Goal: Task Accomplishment & Management: Use online tool/utility

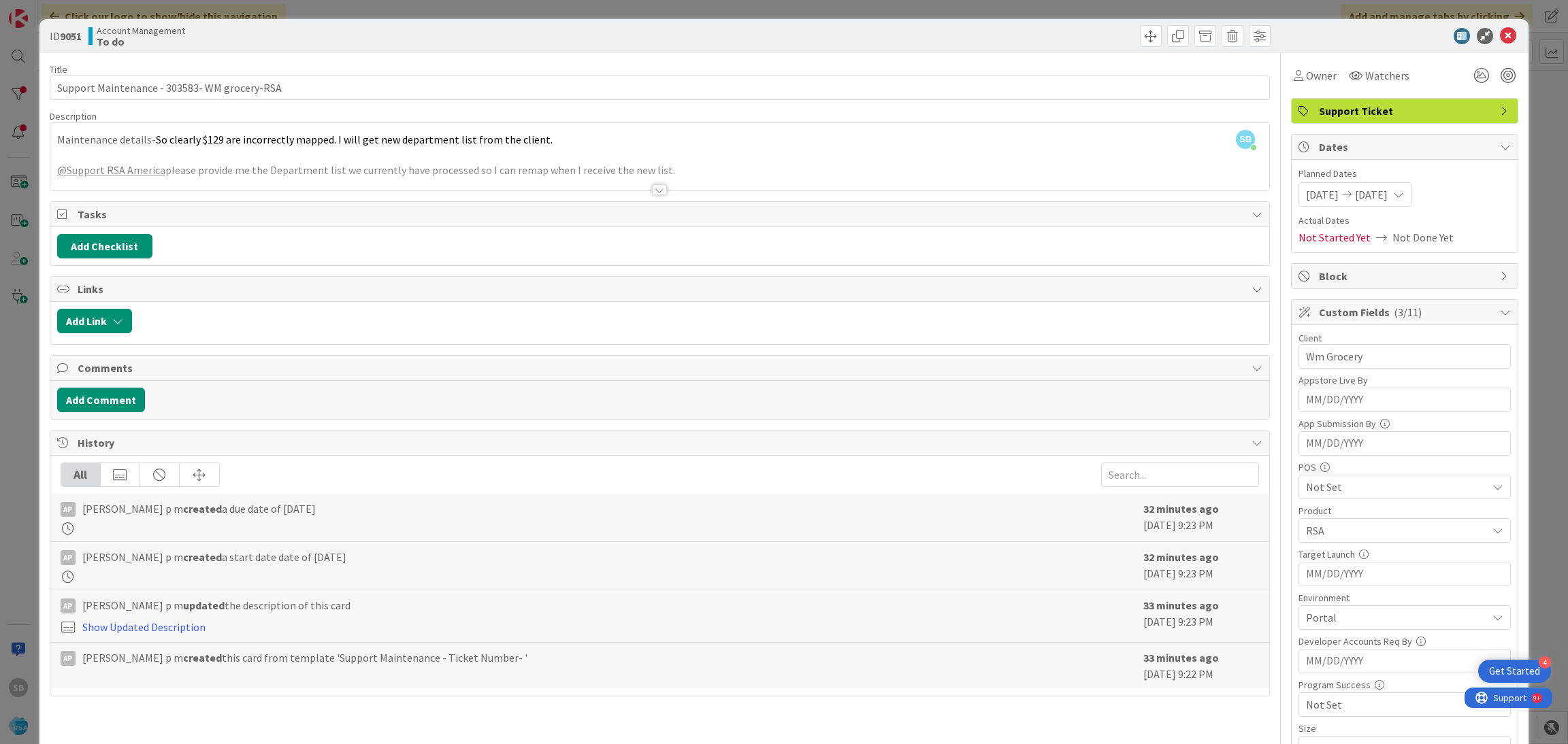
click at [1500, 38] on icon at bounding box center [1508, 36] width 16 height 16
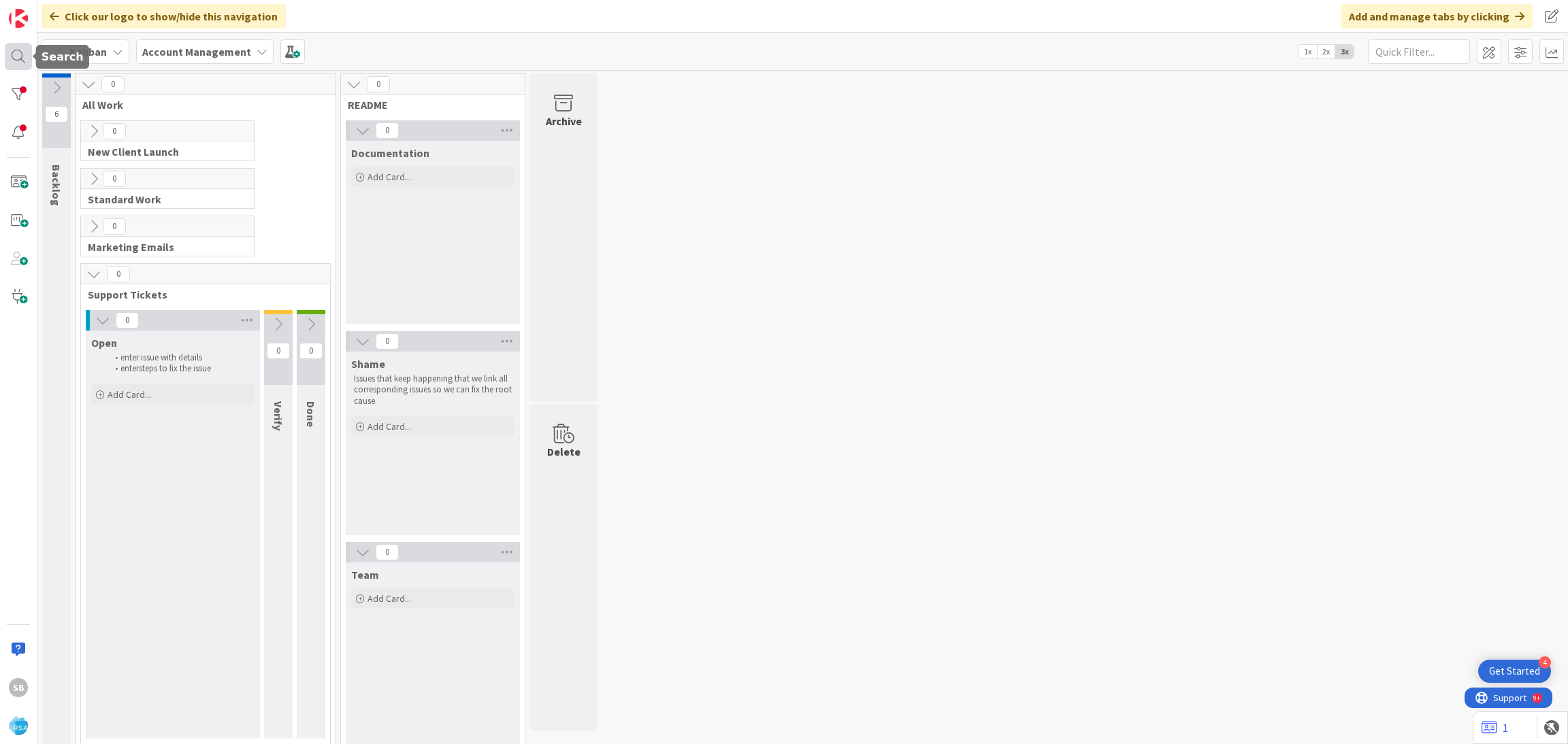
click at [7, 49] on div at bounding box center [18, 56] width 27 height 27
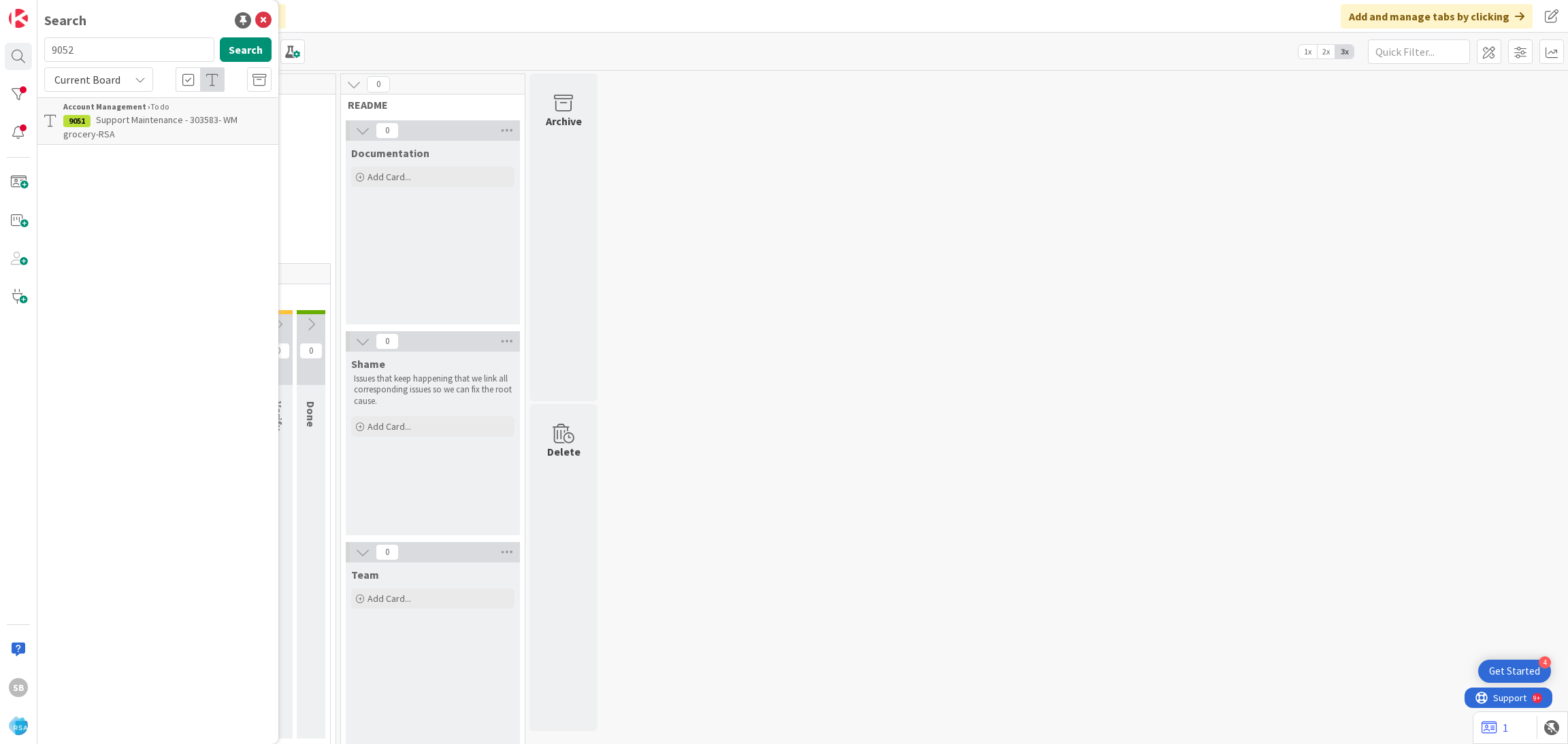
type input "9052"
click at [134, 109] on b "Account Management ›" at bounding box center [107, 106] width 87 height 10
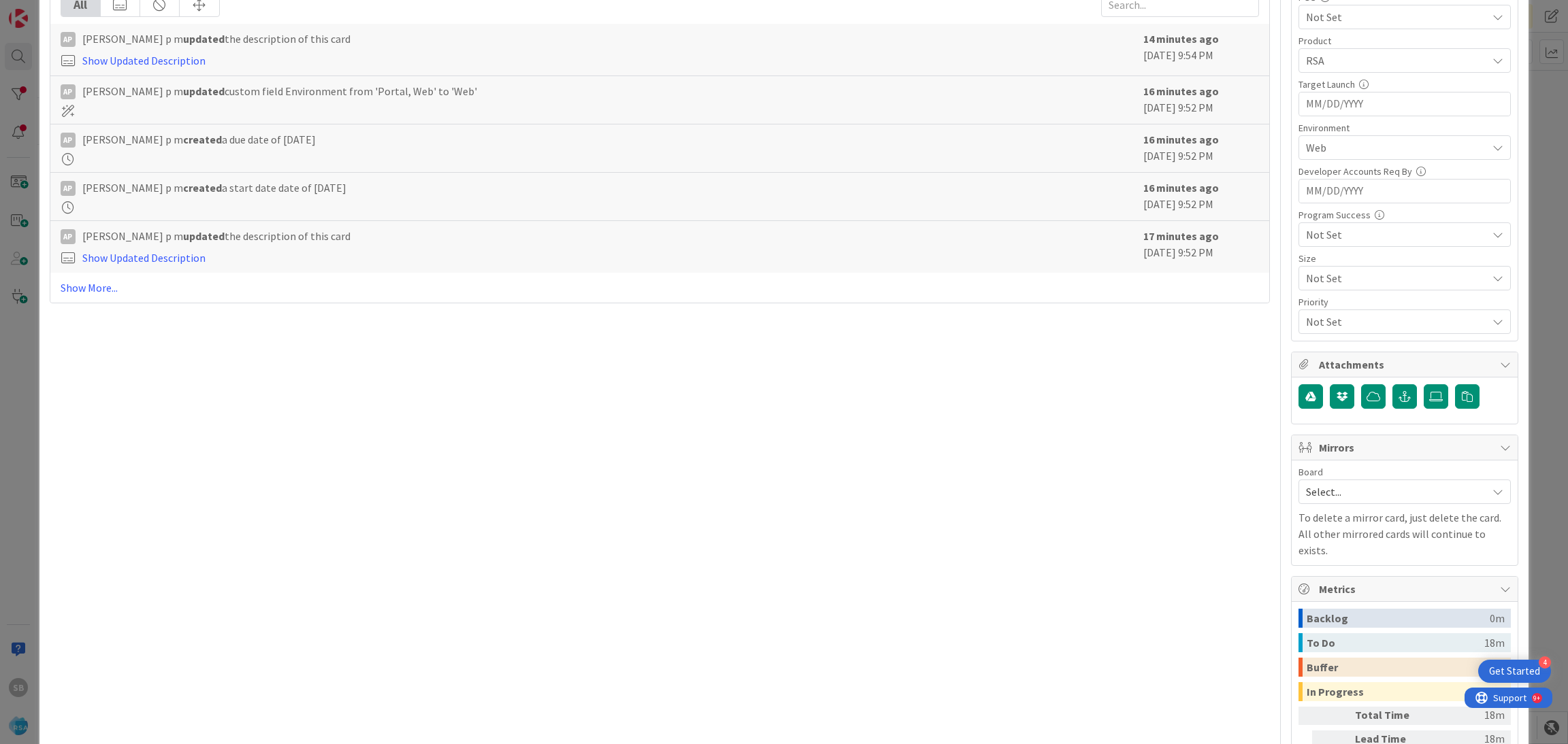
scroll to position [577, 0]
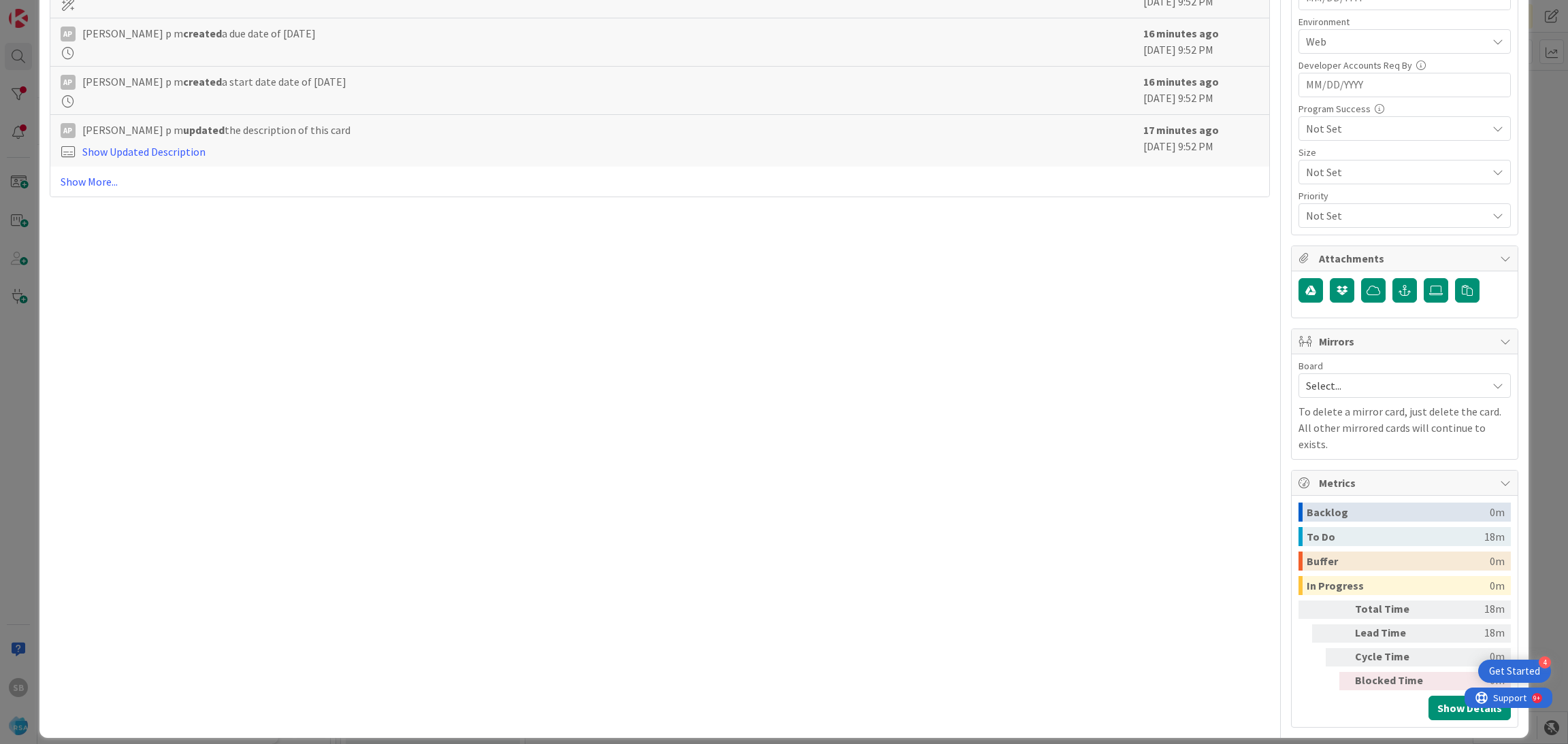
click at [1328, 387] on span "Select..." at bounding box center [1392, 385] width 175 height 19
click at [1324, 469] on span "Software Development" at bounding box center [1413, 474] width 180 height 21
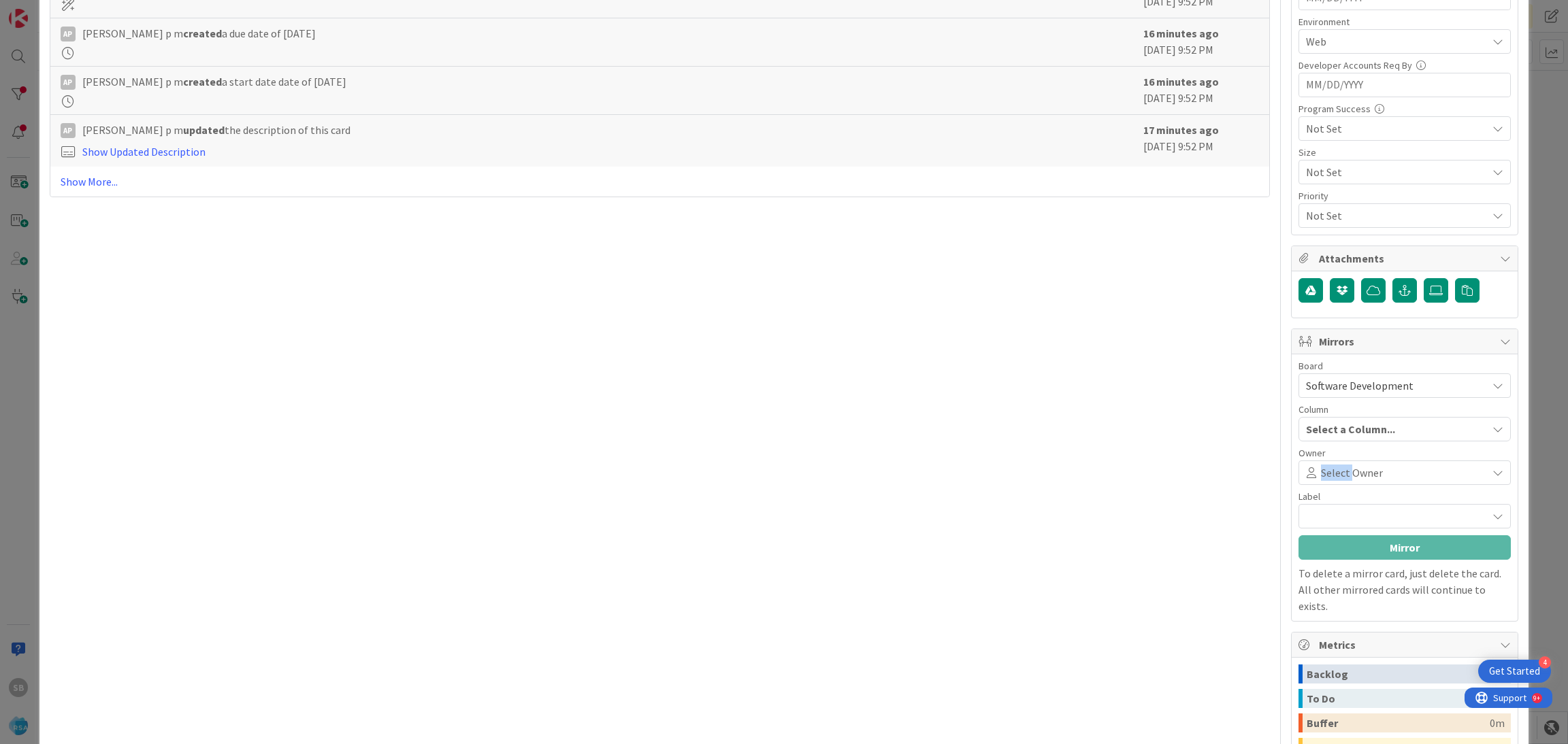
click at [1321, 469] on span "Select Owner" at bounding box center [1351, 473] width 62 height 16
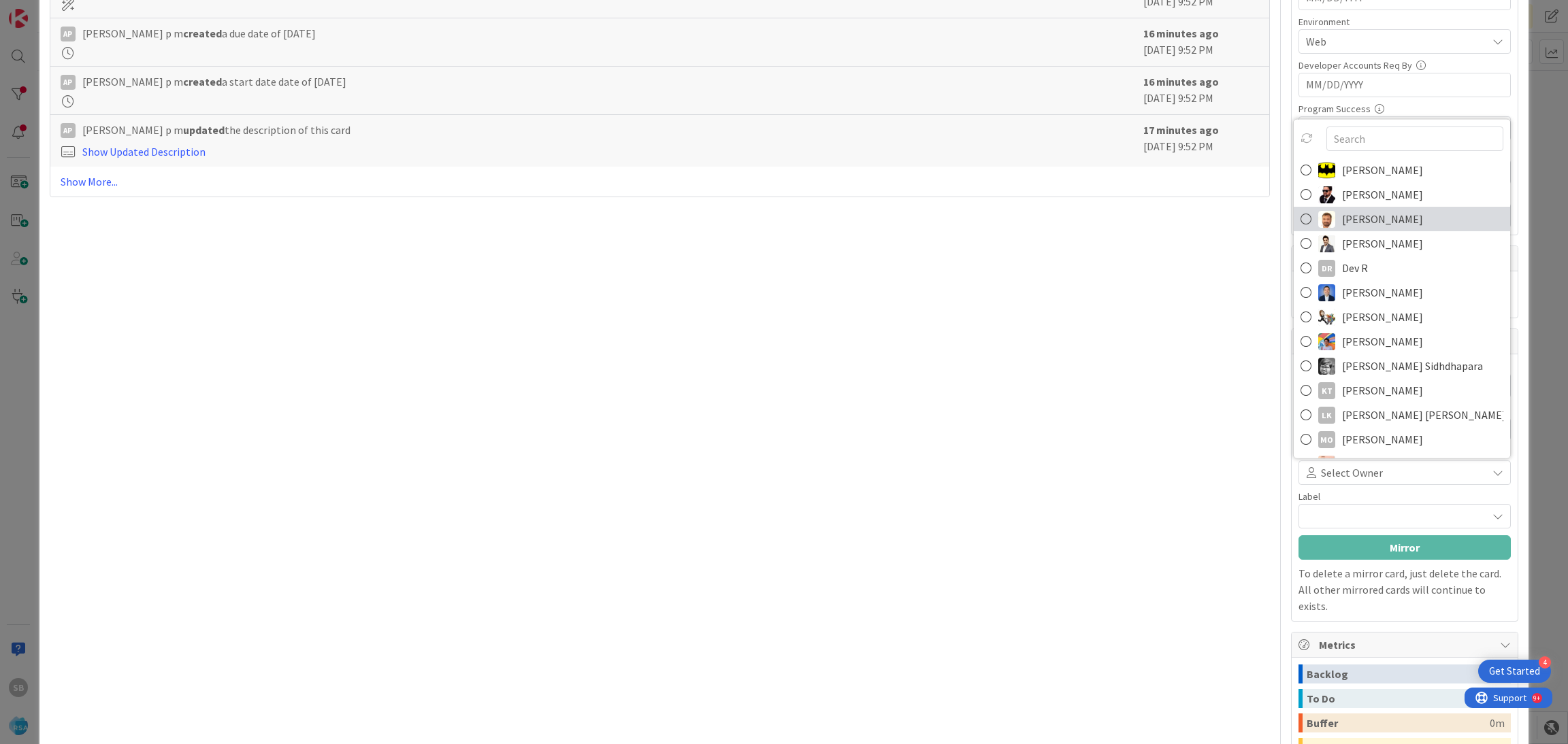
click at [1365, 216] on span "[PERSON_NAME]" at bounding box center [1383, 218] width 81 height 21
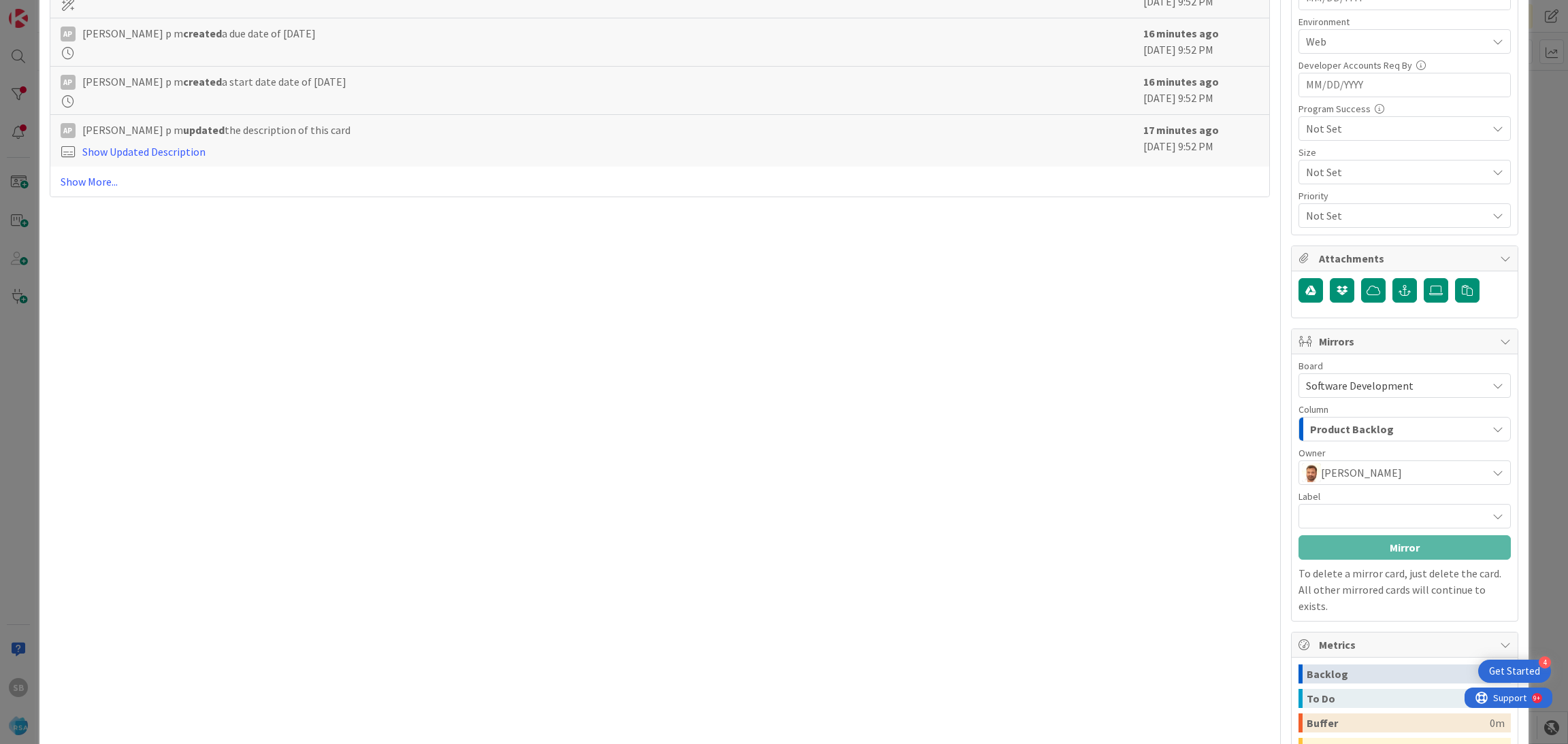
click at [1358, 504] on div "Label" at bounding box center [1404, 509] width 212 height 37
click at [1347, 524] on span "Partner Contributions" at bounding box center [1404, 516] width 152 height 19
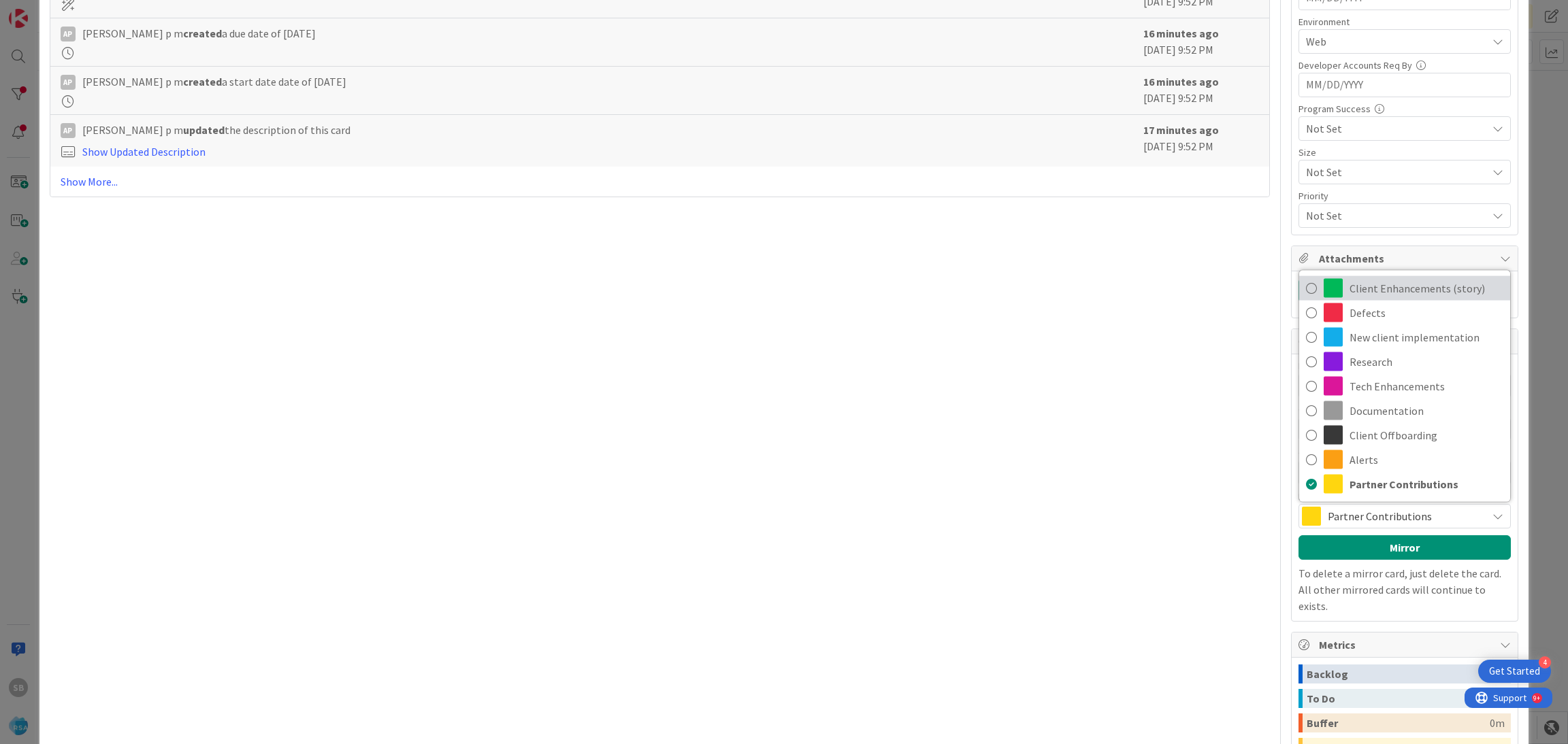
click at [1371, 294] on span "Client Enhancements (story)" at bounding box center [1427, 288] width 154 height 21
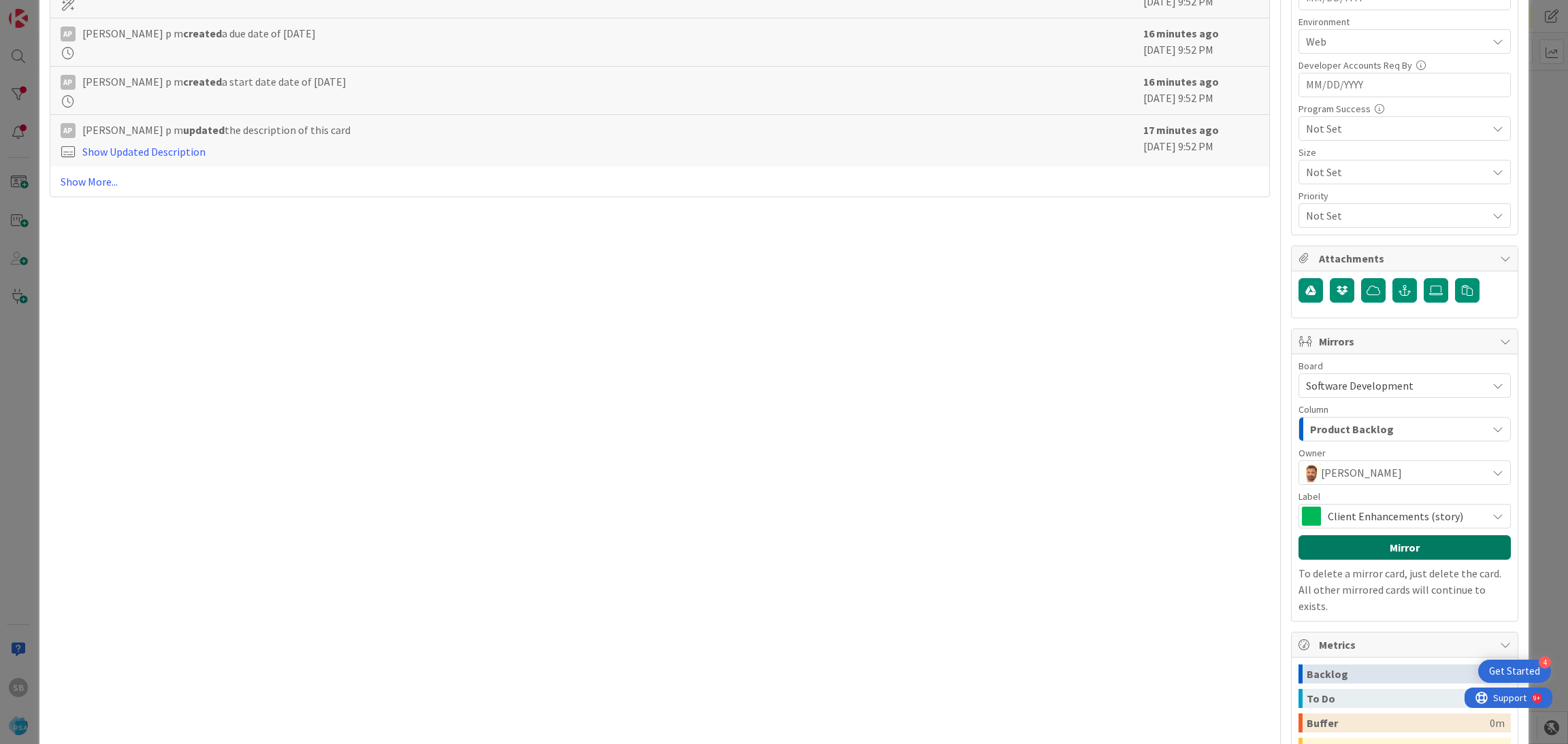
click at [1350, 553] on button "Mirror" at bounding box center [1404, 547] width 212 height 24
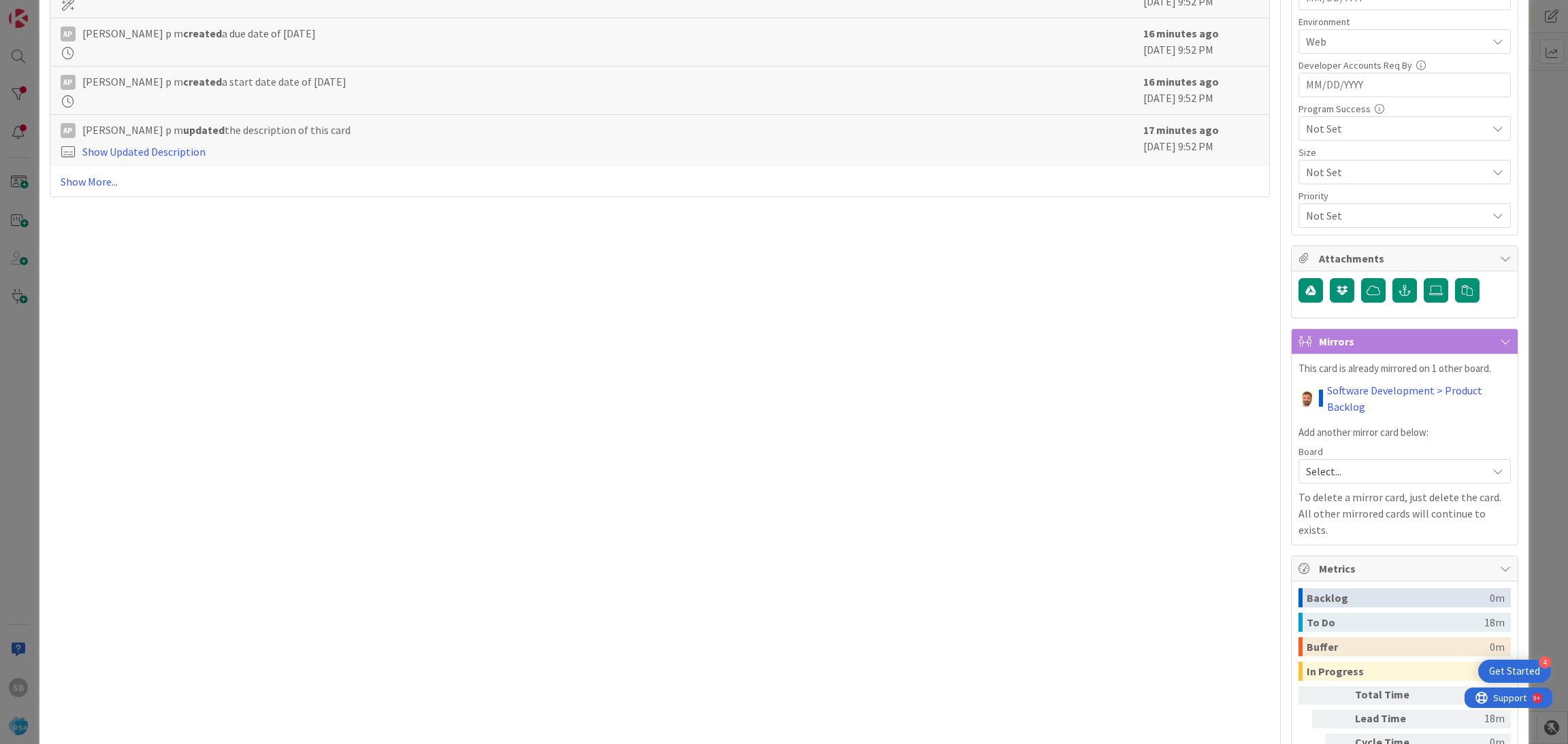
scroll to position [0, 0]
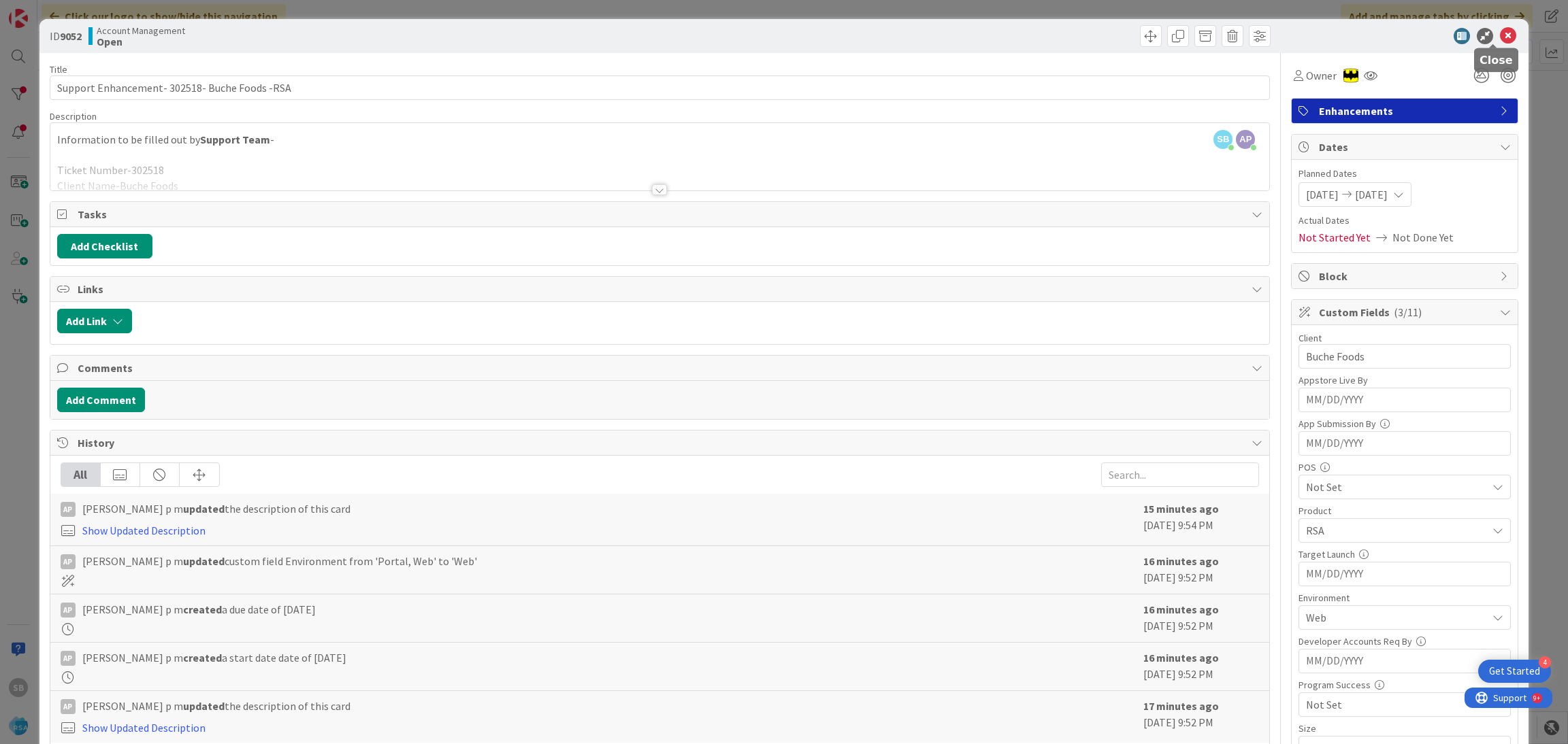
click at [1500, 34] on icon at bounding box center [1508, 36] width 16 height 16
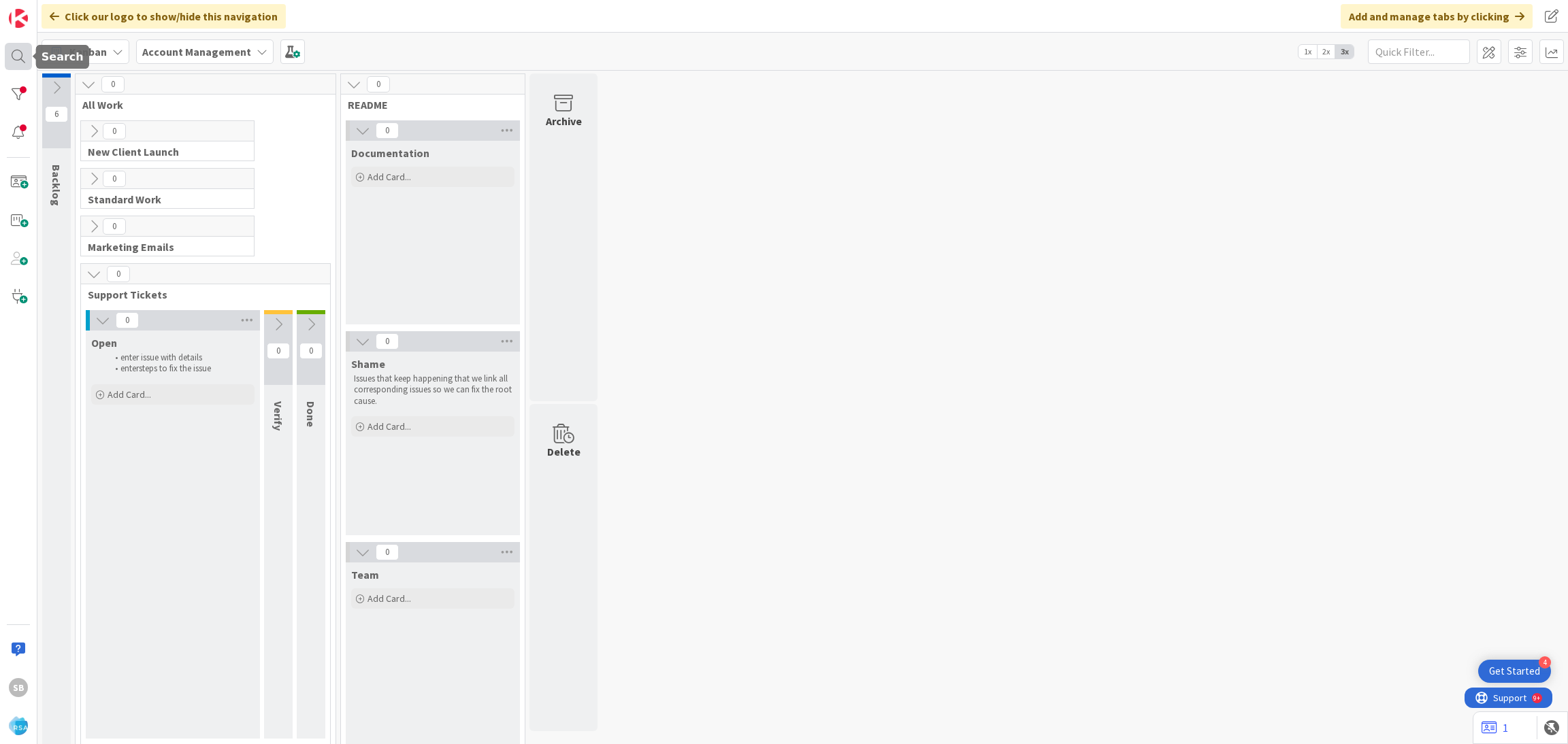
click at [15, 50] on div at bounding box center [18, 56] width 27 height 27
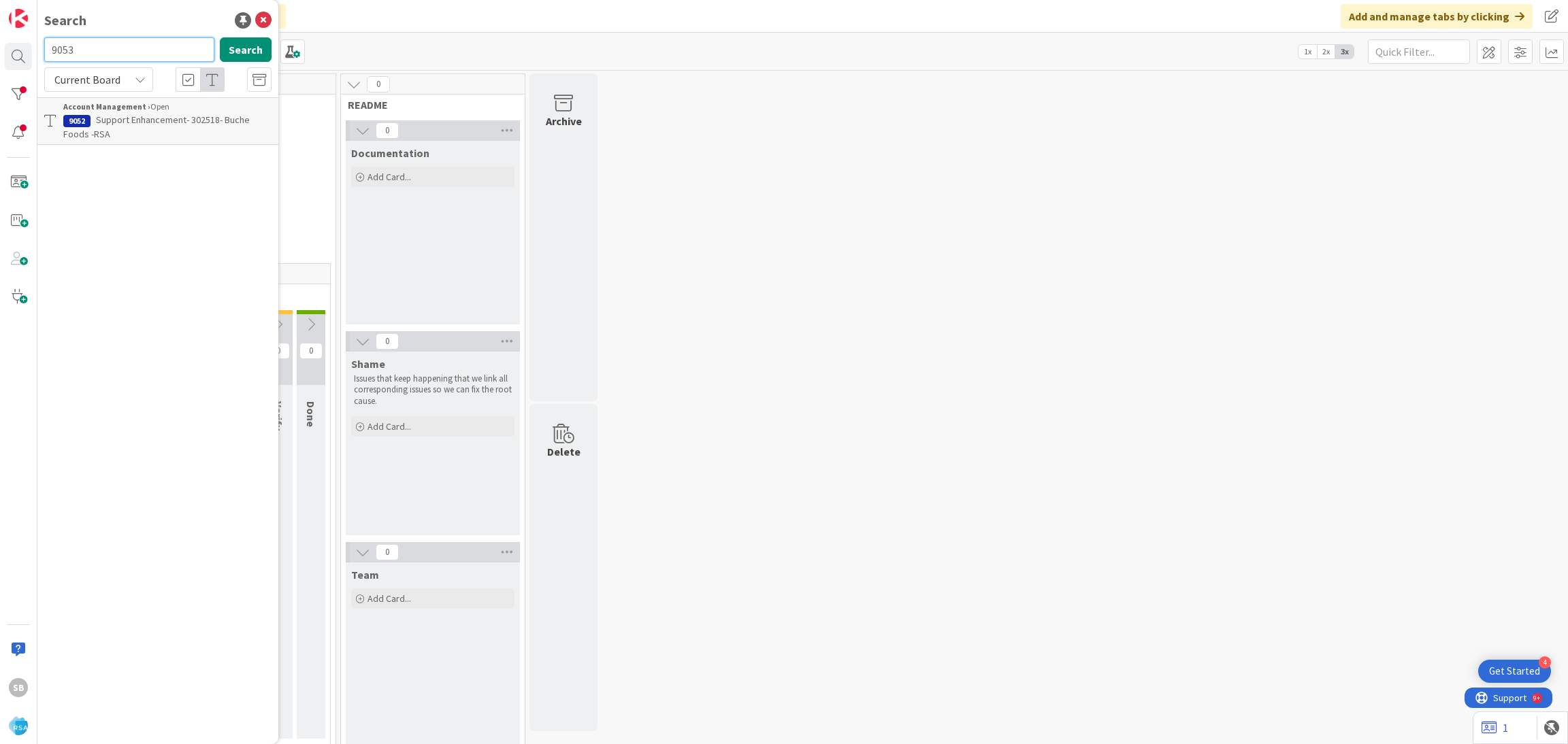
type input "9053"
click at [111, 98] on link "Account Management › Open 9053 Support Maintenance - 303581- Tersteegs-RSA" at bounding box center [158, 121] width 241 height 47
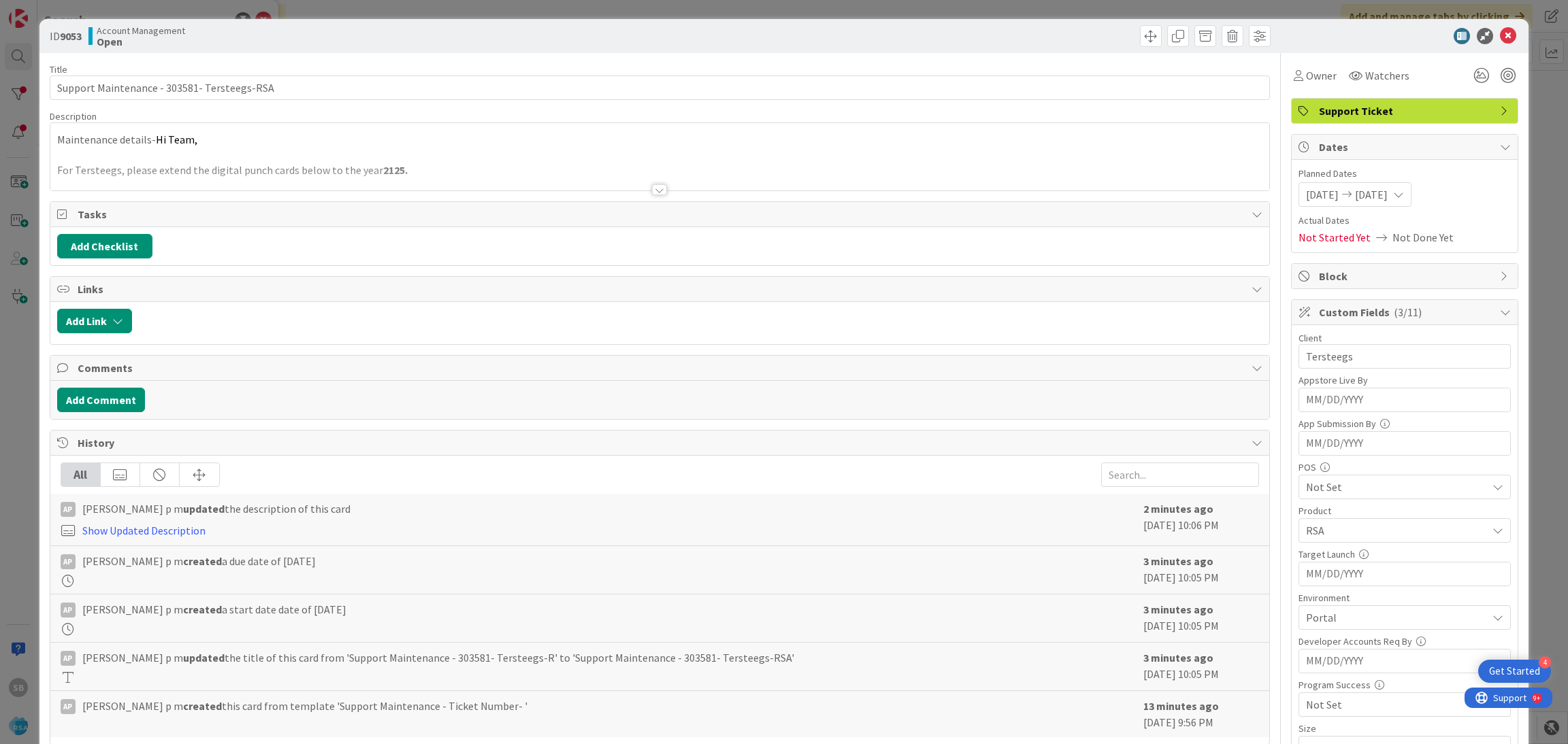
scroll to position [577, 0]
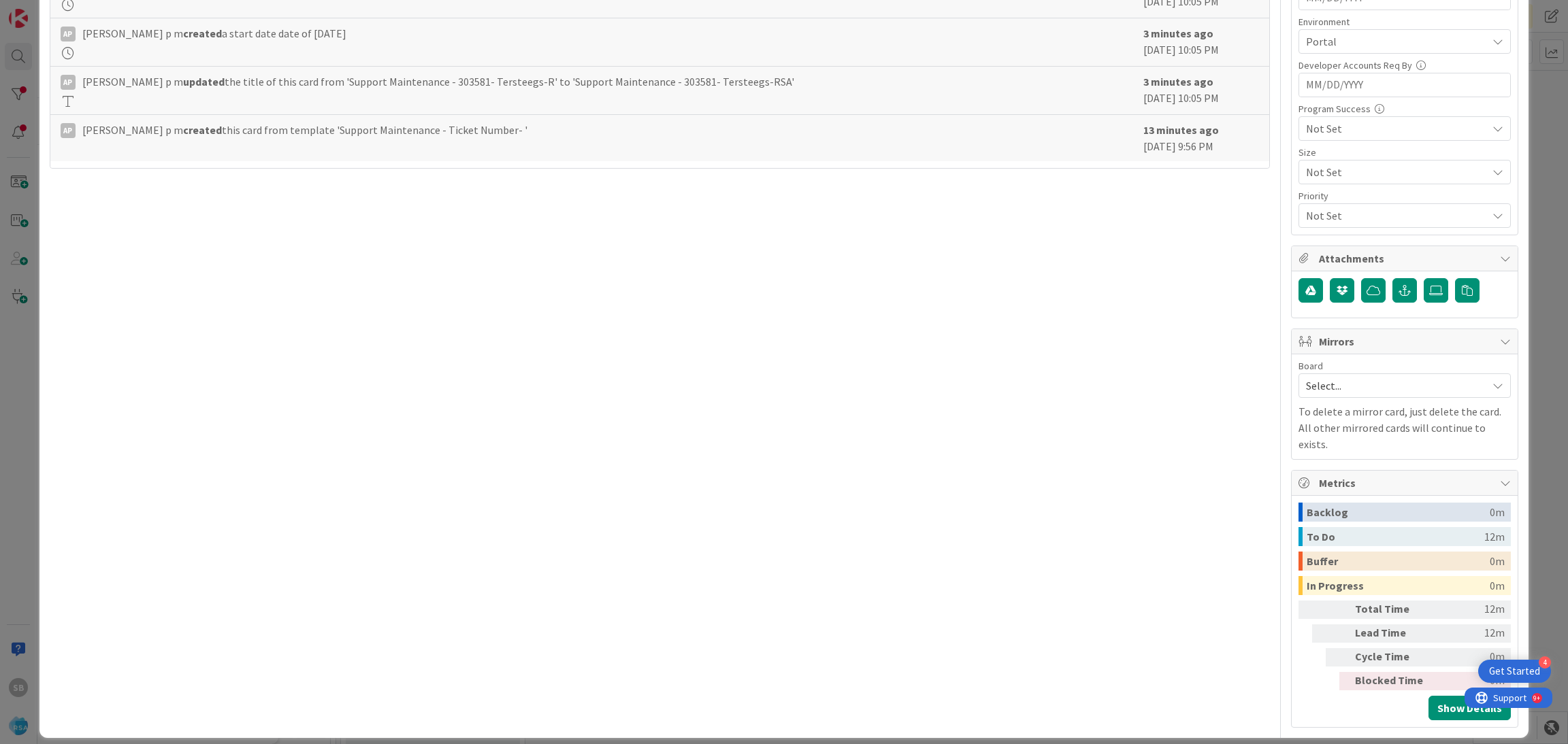
click at [1358, 396] on span "Select..." at bounding box center [1392, 385] width 175 height 19
click at [1345, 472] on span "Software Development" at bounding box center [1413, 474] width 180 height 21
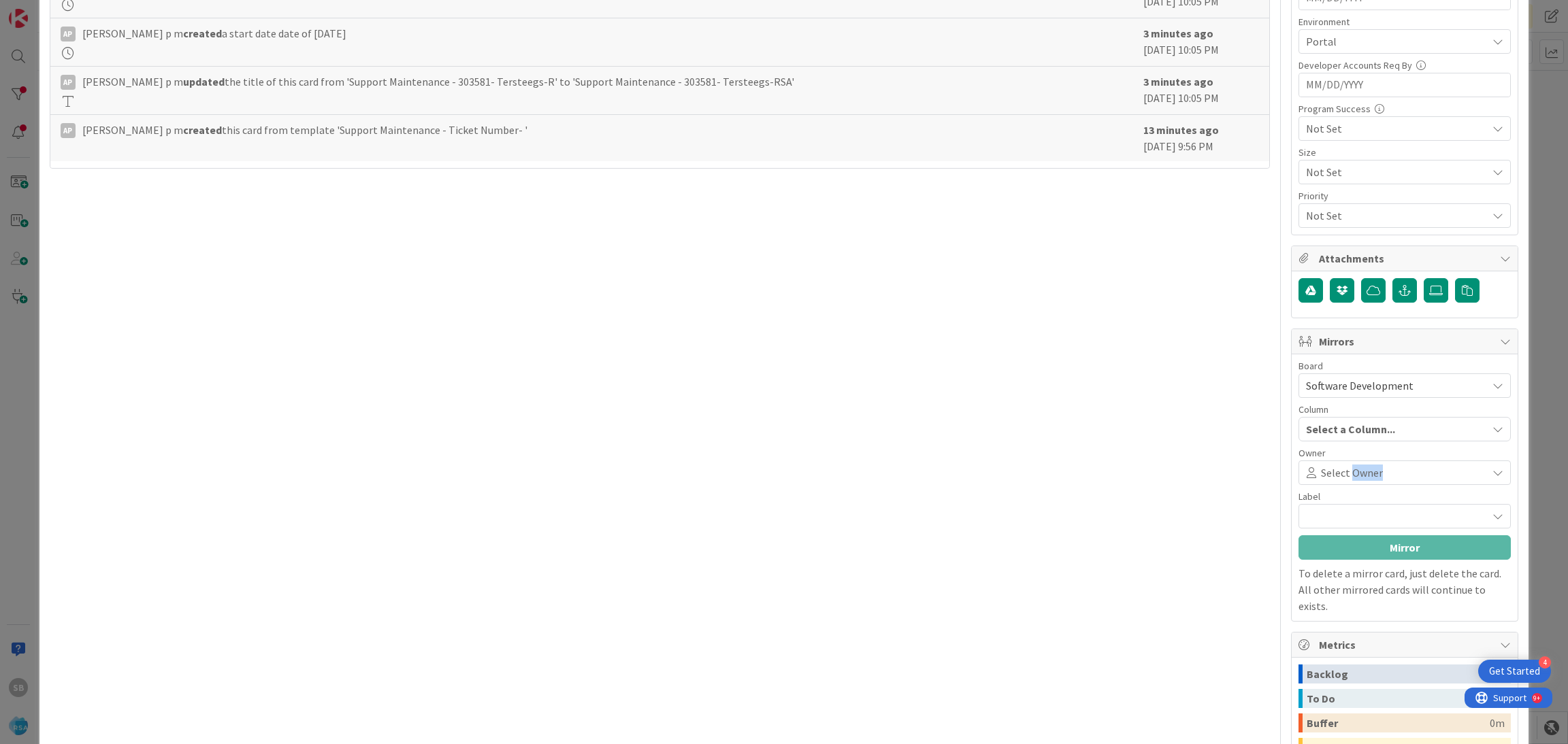
click at [1345, 472] on span "Select Owner" at bounding box center [1351, 473] width 62 height 16
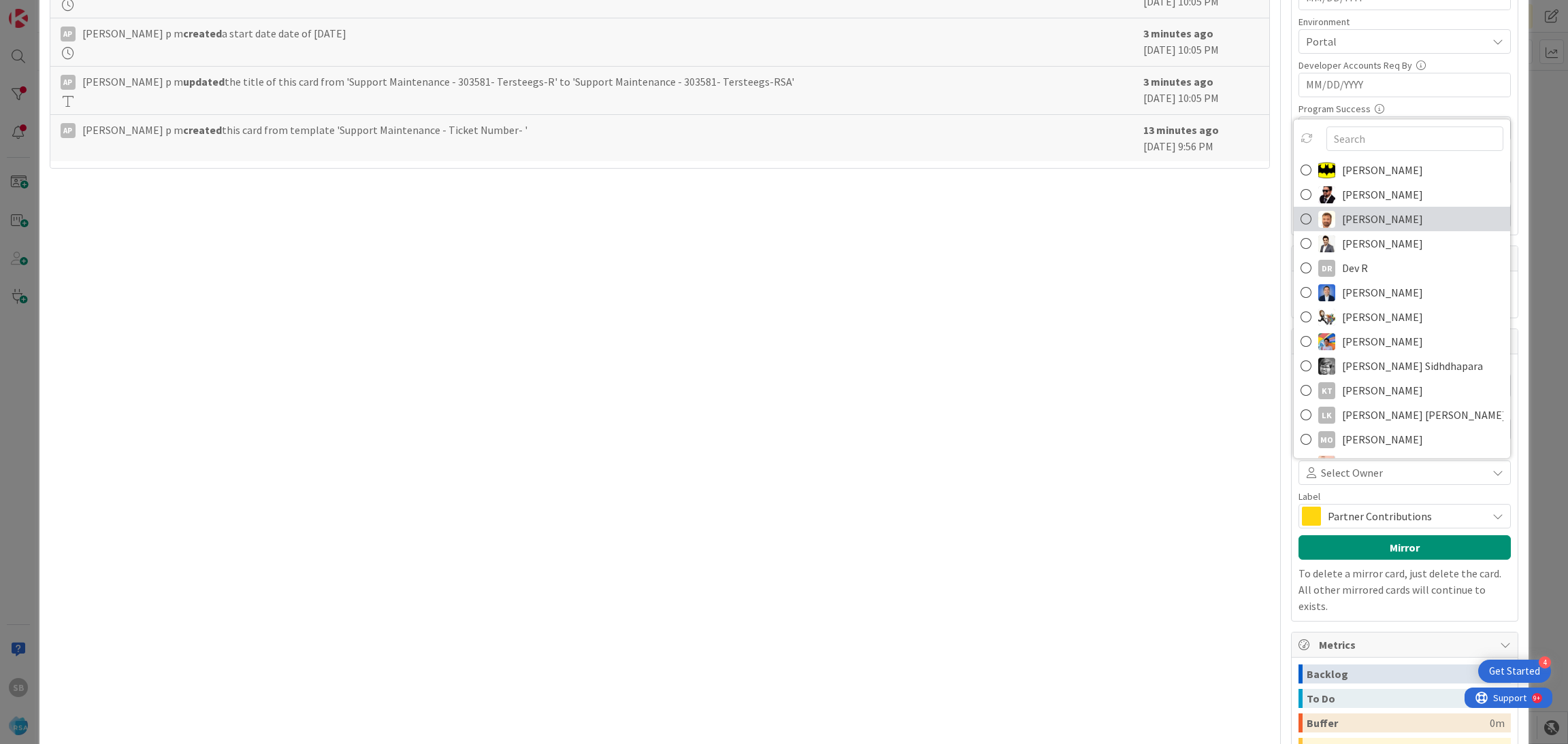
click at [1354, 218] on span "[PERSON_NAME]" at bounding box center [1383, 218] width 81 height 21
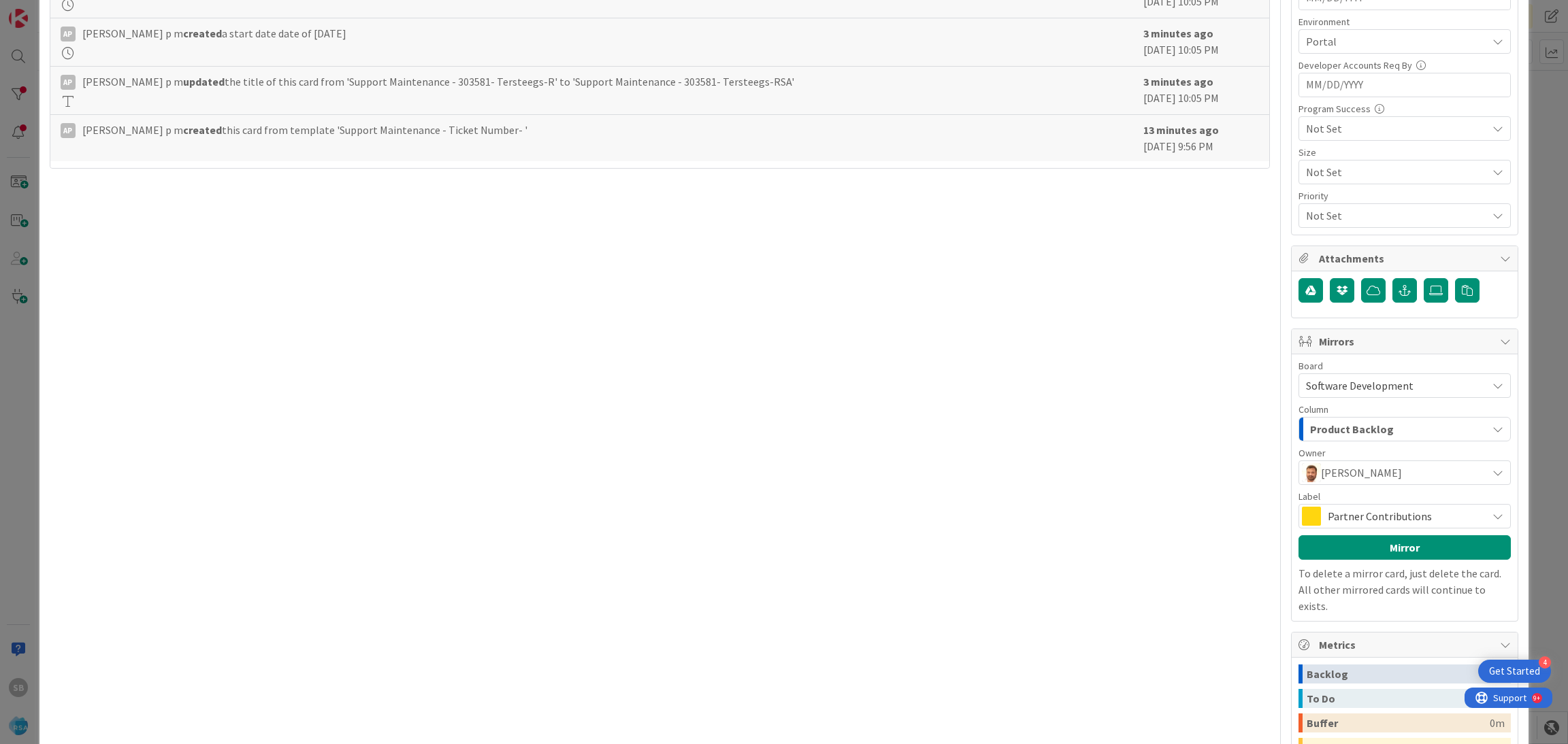
click at [1358, 520] on span "Partner Contributions" at bounding box center [1404, 516] width 152 height 19
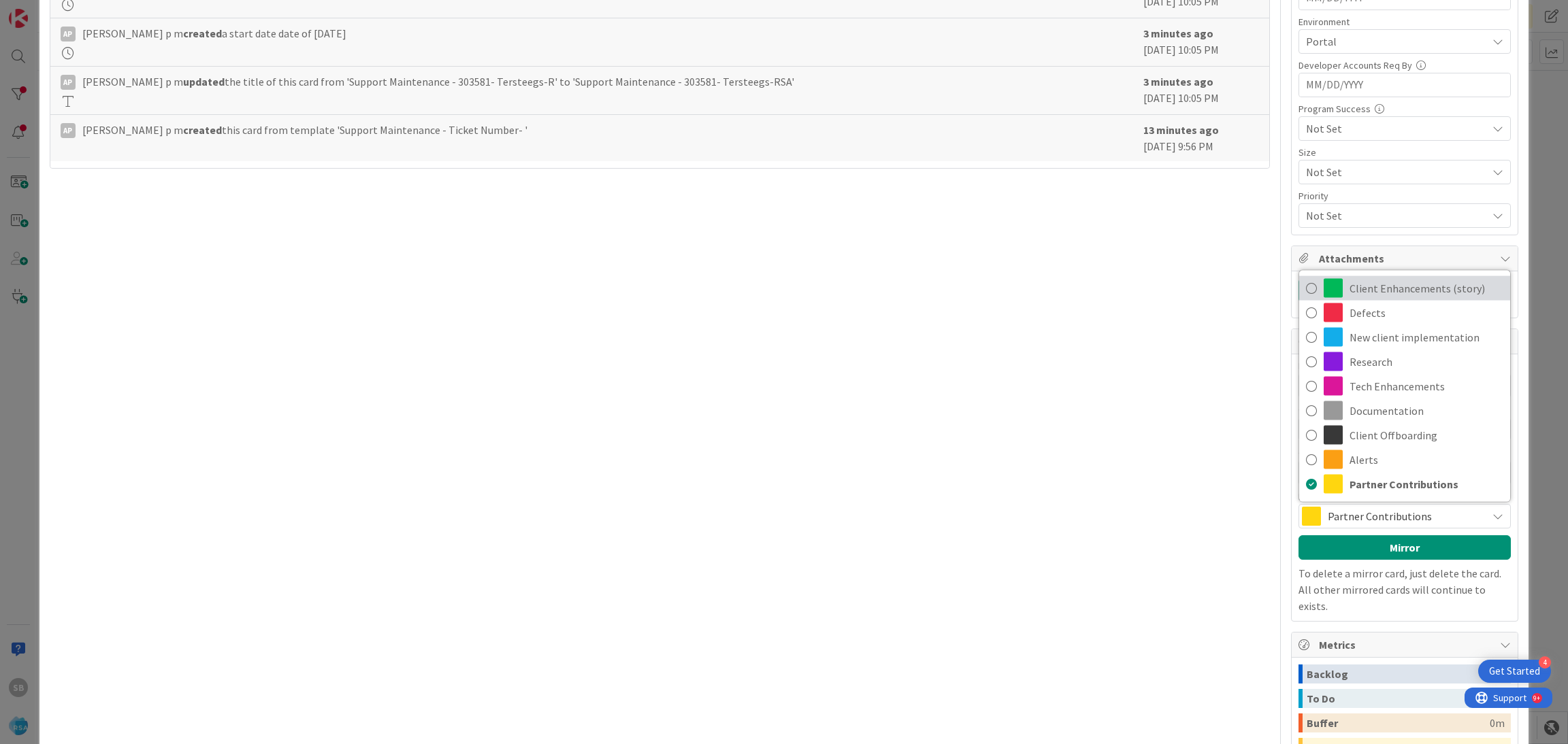
click at [1387, 283] on span "Client Enhancements (story)" at bounding box center [1427, 288] width 154 height 21
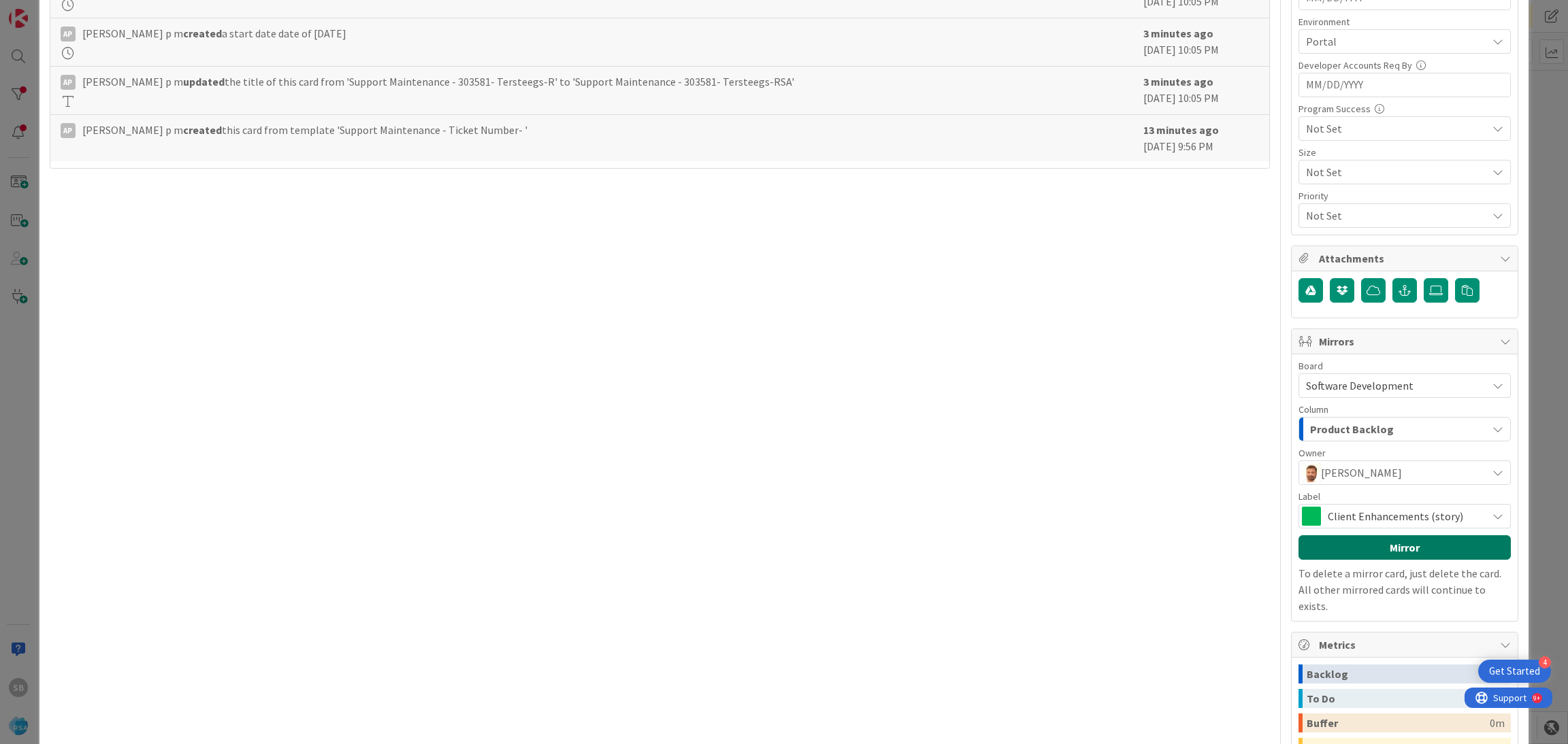
click at [1374, 548] on button "Mirror" at bounding box center [1404, 547] width 212 height 24
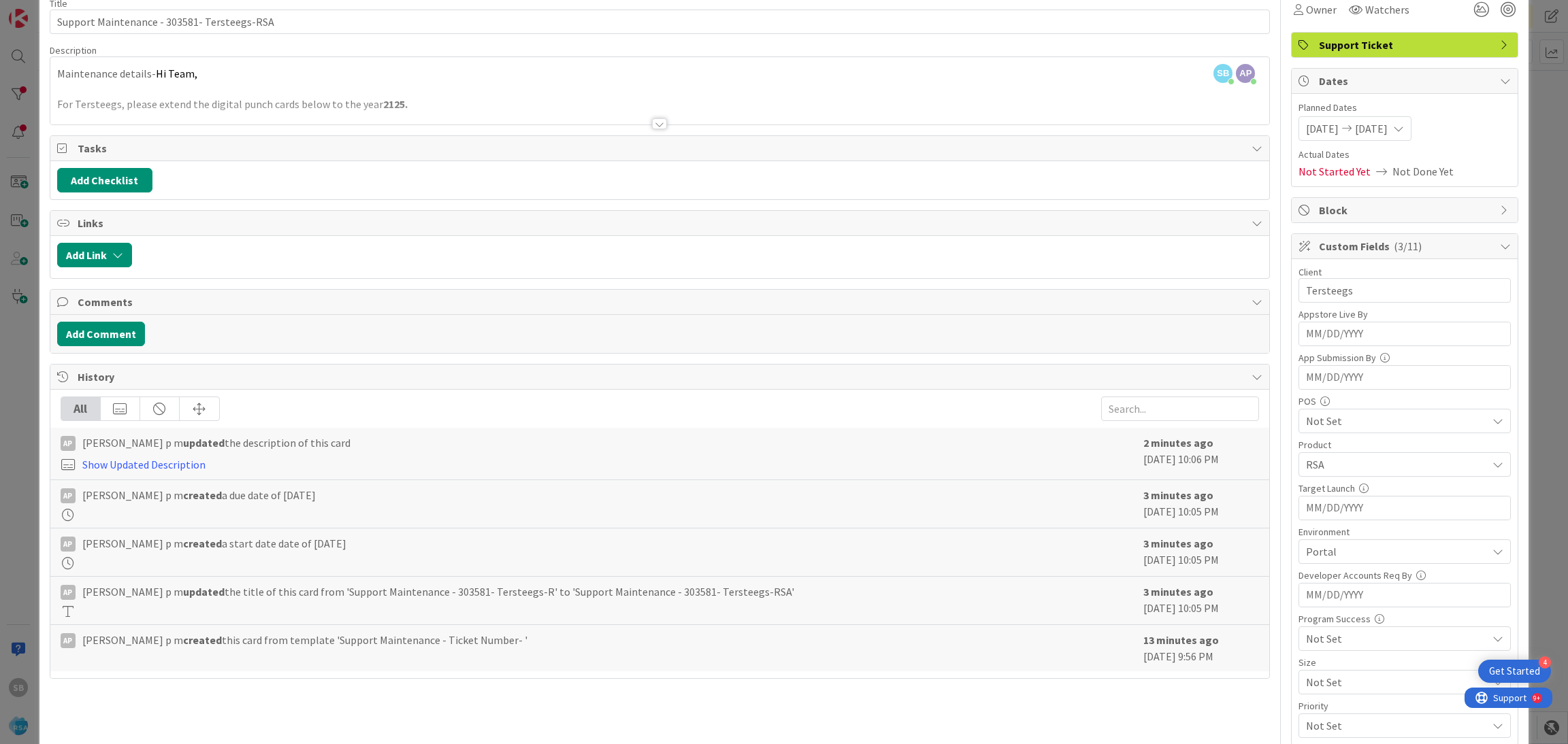
scroll to position [13, 0]
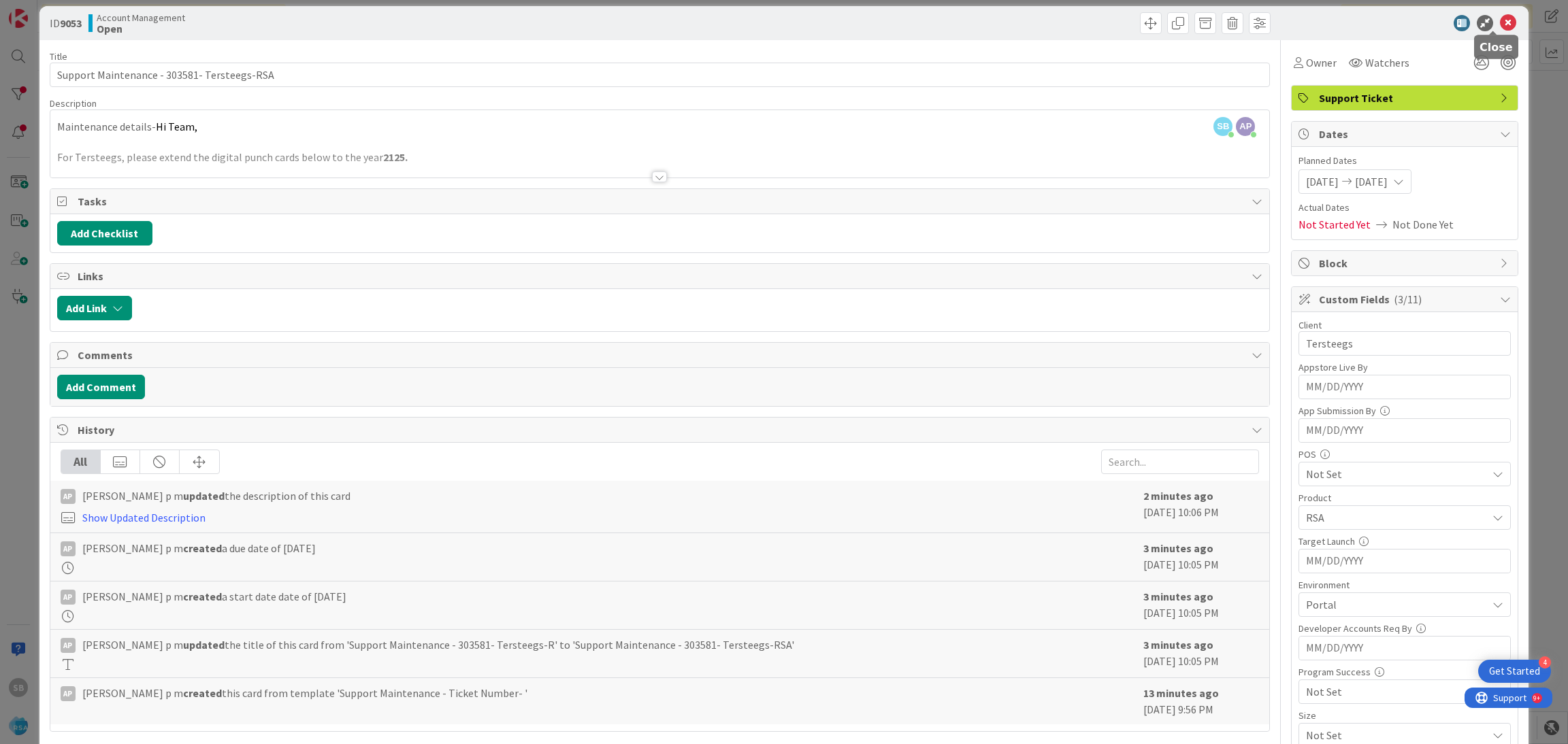
click at [1500, 19] on icon at bounding box center [1508, 23] width 16 height 16
